Goal: Task Accomplishment & Management: Complete application form

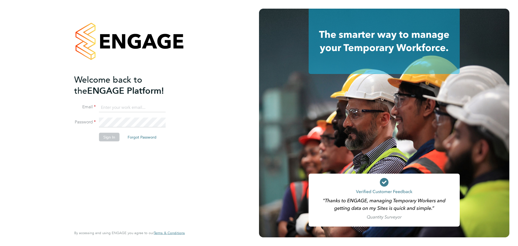
type input "kacy@construction-resources.co.uk"
click at [107, 136] on button "Sign In" at bounding box center [109, 137] width 20 height 9
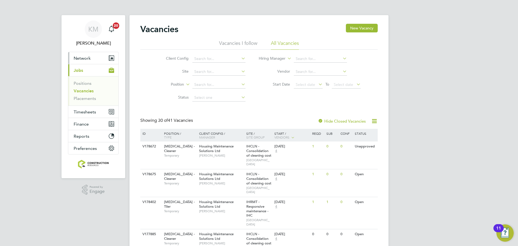
click at [80, 58] on span "Network" at bounding box center [82, 58] width 17 height 5
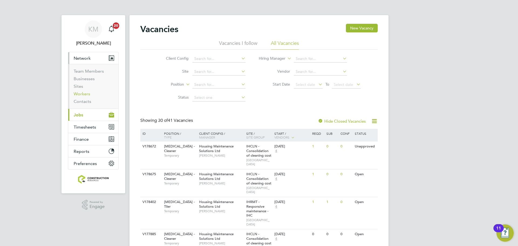
click at [87, 95] on link "Workers" at bounding box center [82, 93] width 16 height 5
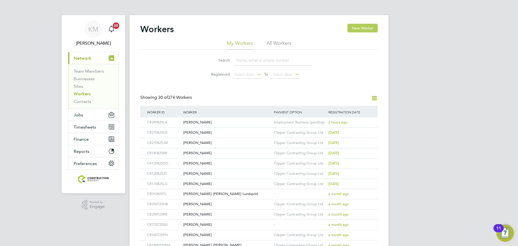
click at [356, 28] on button "New Worker" at bounding box center [362, 28] width 30 height 9
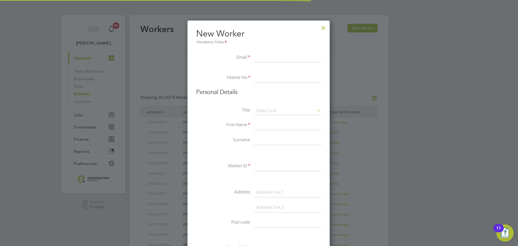
scroll to position [459, 143]
paste input "John_unsworthlfc95@outlook.com"
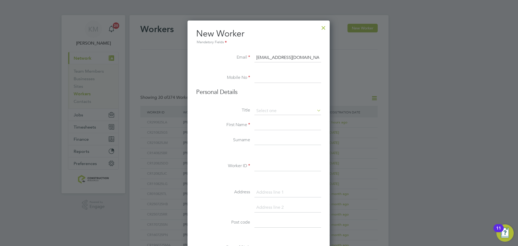
scroll to position [0, 3]
type input "John_unsworthlfc95@outlook.com"
click at [284, 79] on input at bounding box center [287, 78] width 67 height 10
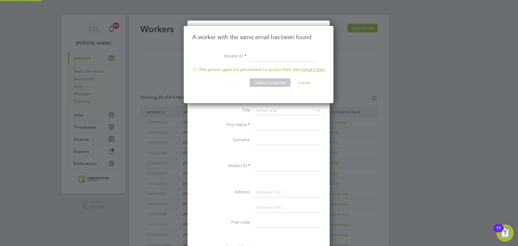
scroll to position [77, 151]
type input "CR290825JU"
click at [194, 68] on div at bounding box center [194, 69] width 5 height 5
click at [267, 77] on li "This person gave me permission to access their data ( what's this )" at bounding box center [258, 72] width 132 height 11
click at [268, 81] on button "Create Connection" at bounding box center [269, 82] width 41 height 9
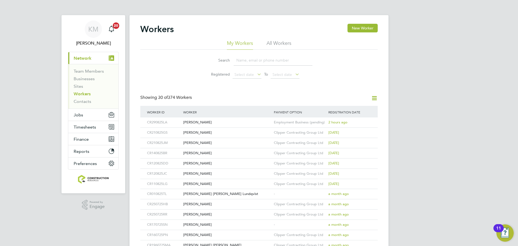
click at [278, 42] on li "All Workers" at bounding box center [278, 45] width 25 height 10
click at [255, 60] on input at bounding box center [273, 60] width 79 height 11
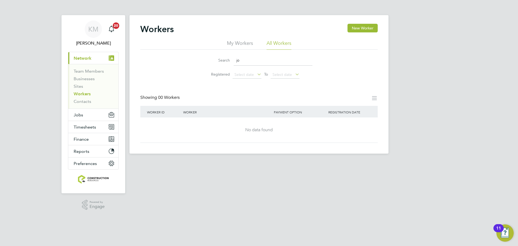
type input "j"
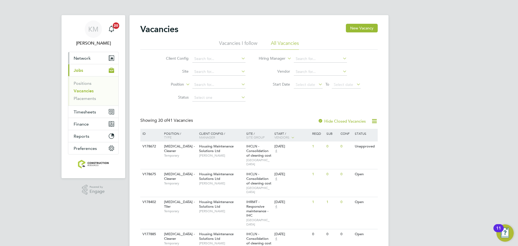
click at [93, 60] on button "Network" at bounding box center [93, 58] width 50 height 12
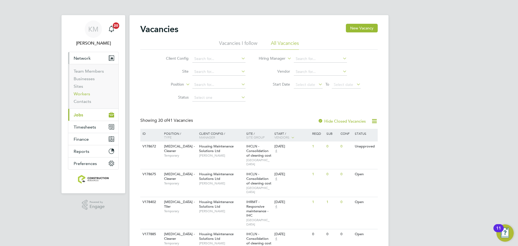
click at [87, 93] on link "Workers" at bounding box center [82, 93] width 16 height 5
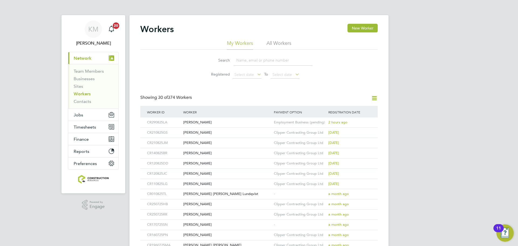
click at [271, 36] on div "Workers New Worker" at bounding box center [258, 32] width 237 height 16
click at [272, 40] on li "All Workers" at bounding box center [278, 45] width 25 height 10
click at [249, 63] on input at bounding box center [273, 60] width 79 height 11
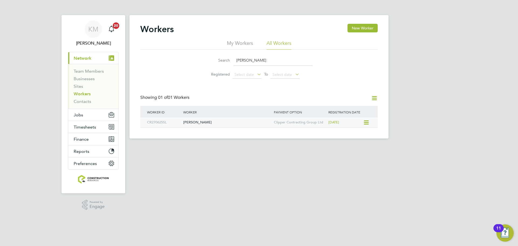
type input "shery"
click at [202, 121] on div "Sheryl Lawrenson" at bounding box center [227, 122] width 91 height 10
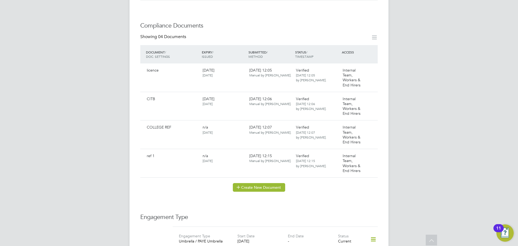
scroll to position [269, 0]
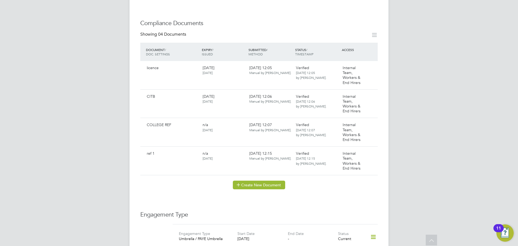
click at [255, 181] on button "Create New Document" at bounding box center [259, 184] width 52 height 9
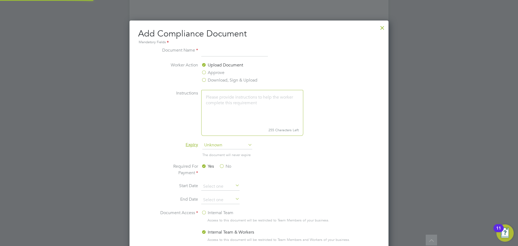
scroll to position [283, 259]
click at [227, 52] on input at bounding box center [234, 52] width 67 height 10
type input "Qualification"
click at [218, 143] on span "Unknown" at bounding box center [227, 145] width 50 height 8
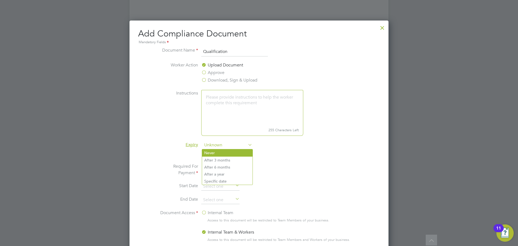
click at [218, 152] on li "Never" at bounding box center [227, 152] width 50 height 7
click at [222, 166] on label "No" at bounding box center [225, 166] width 12 height 6
click at [0, 0] on input "No" at bounding box center [0, 0] width 0 height 0
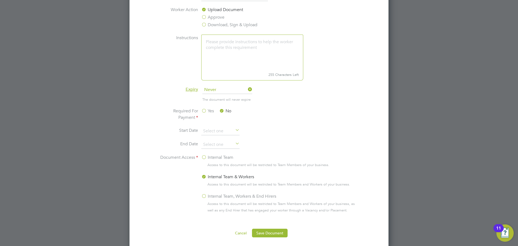
scroll to position [335, 0]
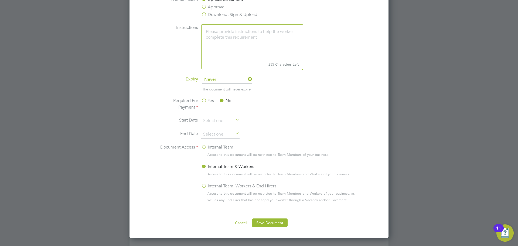
click at [204, 185] on label "Internal Team, Workers & End Hirers" at bounding box center [238, 186] width 75 height 6
click at [0, 0] on input "Internal Team, Workers & End Hirers" at bounding box center [0, 0] width 0 height 0
click at [259, 220] on button "Save Document" at bounding box center [270, 222] width 36 height 9
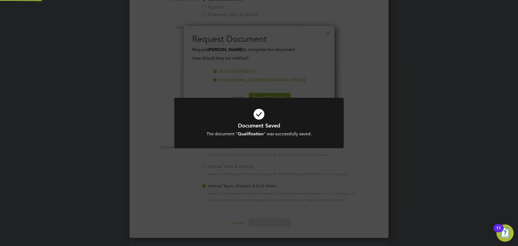
scroll to position [87, 151]
click at [292, 159] on div "Document Saved The document " Qualification " was successfully saved. Cancel Ok…" at bounding box center [259, 123] width 518 height 246
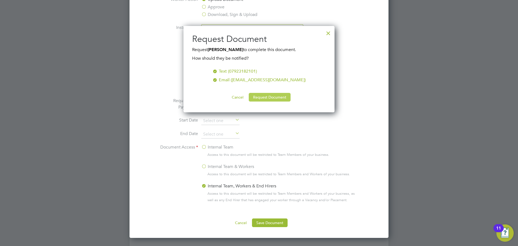
click at [267, 98] on button "Request Document" at bounding box center [270, 97] width 42 height 9
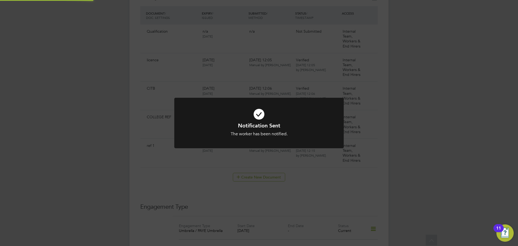
scroll to position [335, 0]
click at [289, 85] on div "Notification Sent The worker has been notified. Cancel Okay" at bounding box center [259, 123] width 518 height 246
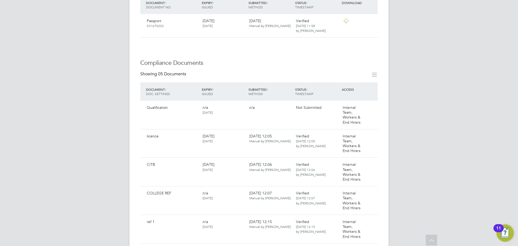
scroll to position [223, 0]
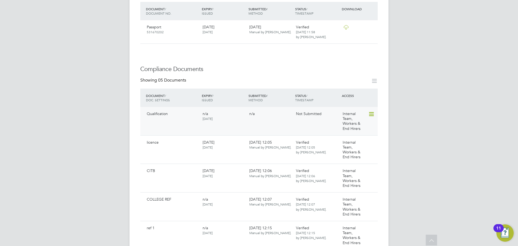
click at [372, 111] on icon at bounding box center [370, 114] width 5 height 6
click at [353, 128] on li "Submit Document" at bounding box center [354, 129] width 40 height 8
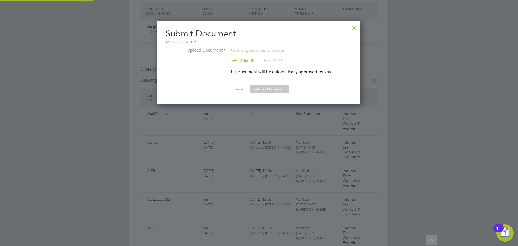
scroll to position [84, 204]
click at [241, 57] on input "file" at bounding box center [253, 55] width 85 height 16
type input "C:\fakepath\Sheryl Lawrenson Qualifications.jpeg"
click at [272, 90] on button "Submit Document" at bounding box center [269, 89] width 40 height 9
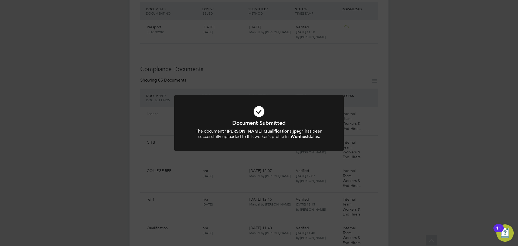
click at [272, 90] on div "Document Submitted The document " Sheryl Lawrenson Qualifications.jpeg " has be…" at bounding box center [259, 123] width 518 height 246
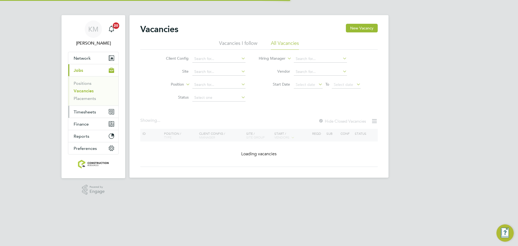
click at [90, 110] on span "Timesheets" at bounding box center [85, 111] width 22 height 5
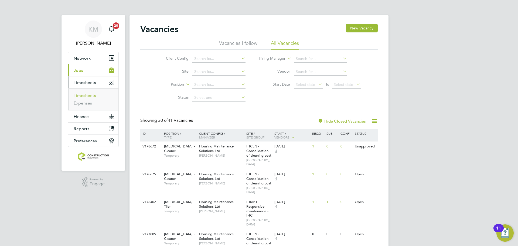
click at [88, 94] on link "Timesheets" at bounding box center [85, 95] width 22 height 5
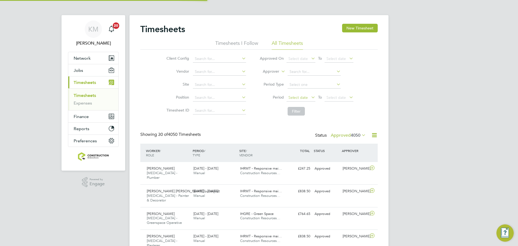
click at [300, 98] on span "Select date" at bounding box center [297, 97] width 19 height 5
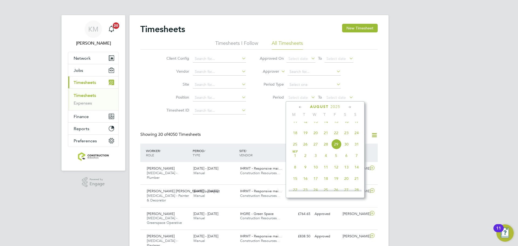
click at [297, 148] on span "25" at bounding box center [295, 144] width 10 height 10
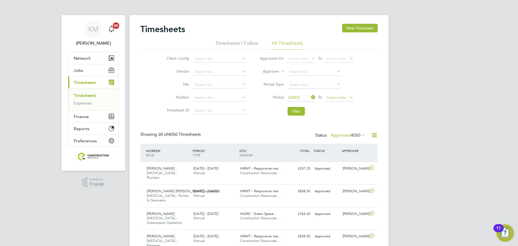
click at [335, 95] on span "Select date" at bounding box center [335, 97] width 19 height 5
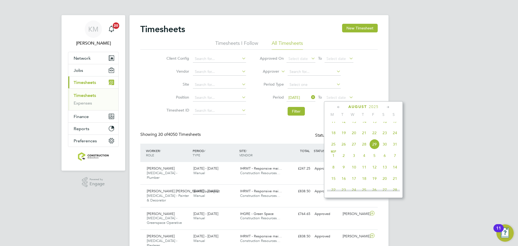
click at [394, 149] on span "31" at bounding box center [395, 144] width 10 height 10
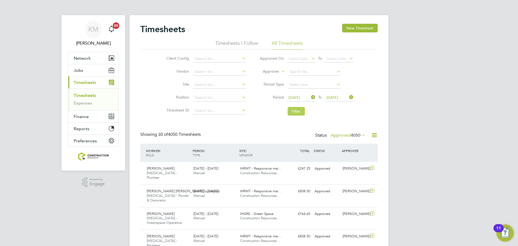
click at [302, 112] on button "Filter" at bounding box center [296, 111] width 17 height 9
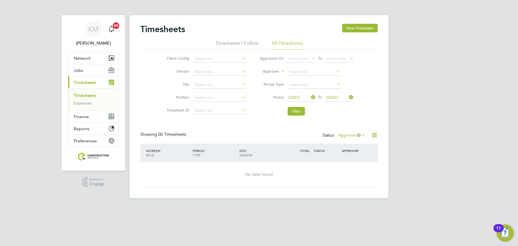
click at [348, 34] on div "Timesheets New Timesheet" at bounding box center [258, 32] width 237 height 16
click at [347, 31] on button "New Timesheet" at bounding box center [360, 28] width 36 height 9
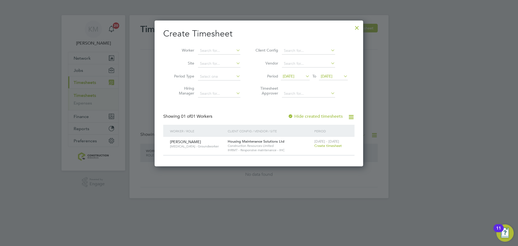
click at [357, 26] on div at bounding box center [357, 27] width 10 height 10
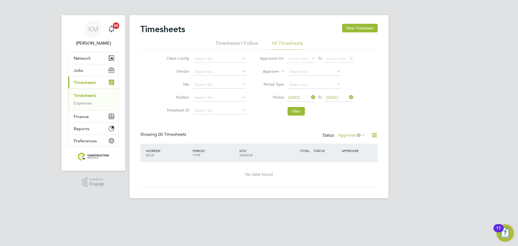
click at [350, 133] on label "Approved 0" at bounding box center [352, 134] width 28 height 5
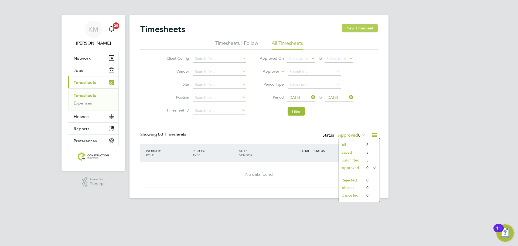
click at [365, 29] on button "New Timesheet" at bounding box center [360, 28] width 36 height 9
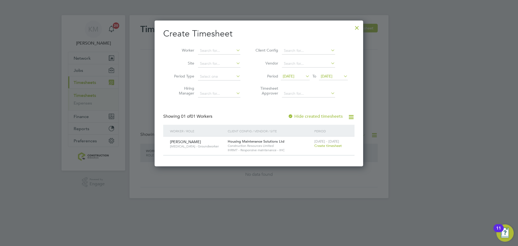
click at [294, 78] on span "[DATE]" at bounding box center [289, 76] width 12 height 5
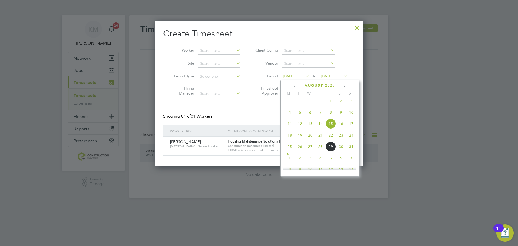
click at [291, 140] on span "18" at bounding box center [290, 135] width 10 height 10
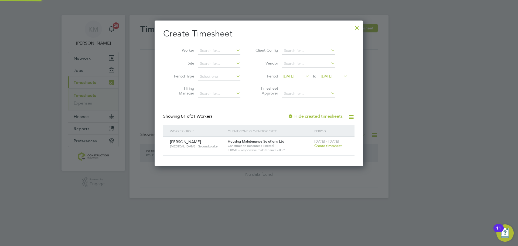
click at [332, 76] on span "[DATE]" at bounding box center [327, 76] width 12 height 5
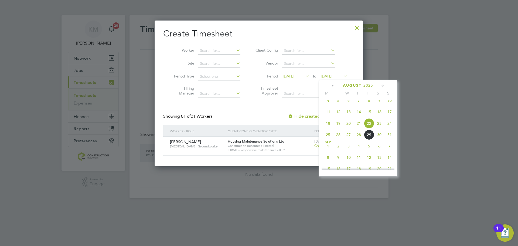
click at [386, 138] on span "31" at bounding box center [389, 134] width 10 height 10
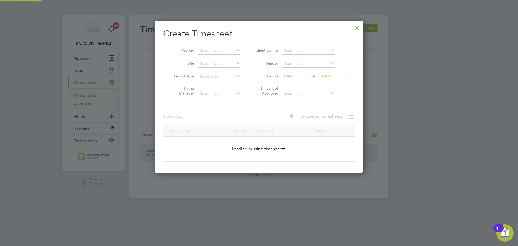
click at [294, 74] on span "[DATE]" at bounding box center [289, 76] width 12 height 5
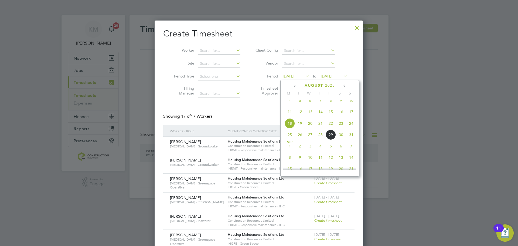
click at [292, 140] on span "25" at bounding box center [290, 134] width 10 height 10
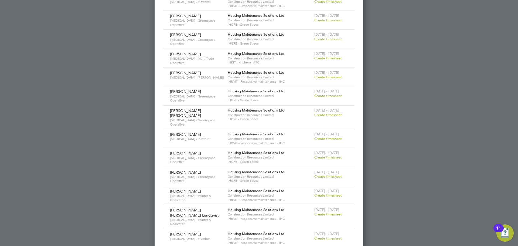
click at [130, 112] on div at bounding box center [259, 123] width 518 height 246
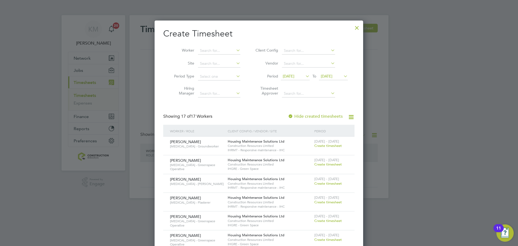
click at [353, 30] on div at bounding box center [357, 27] width 10 height 10
